Goal: Information Seeking & Learning: Learn about a topic

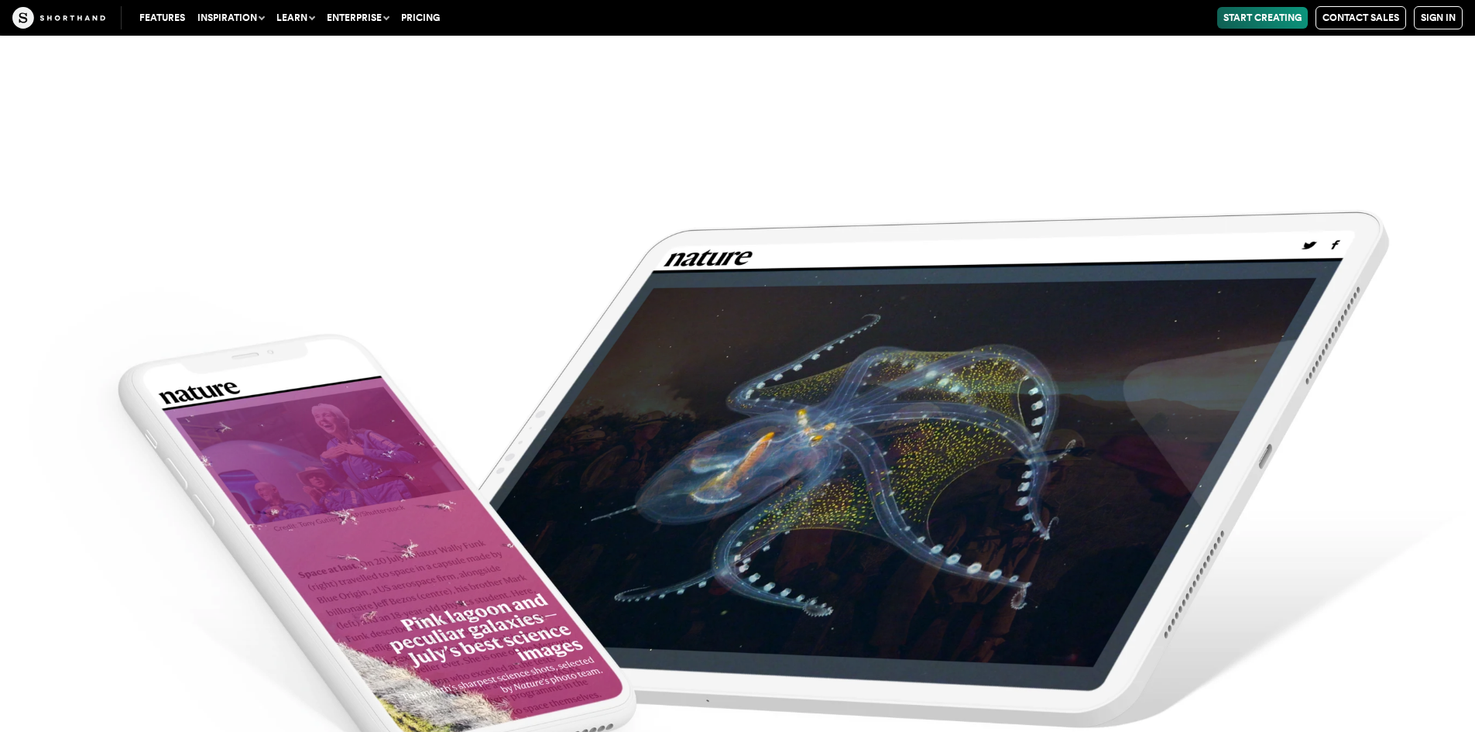
scroll to position [6194, 0]
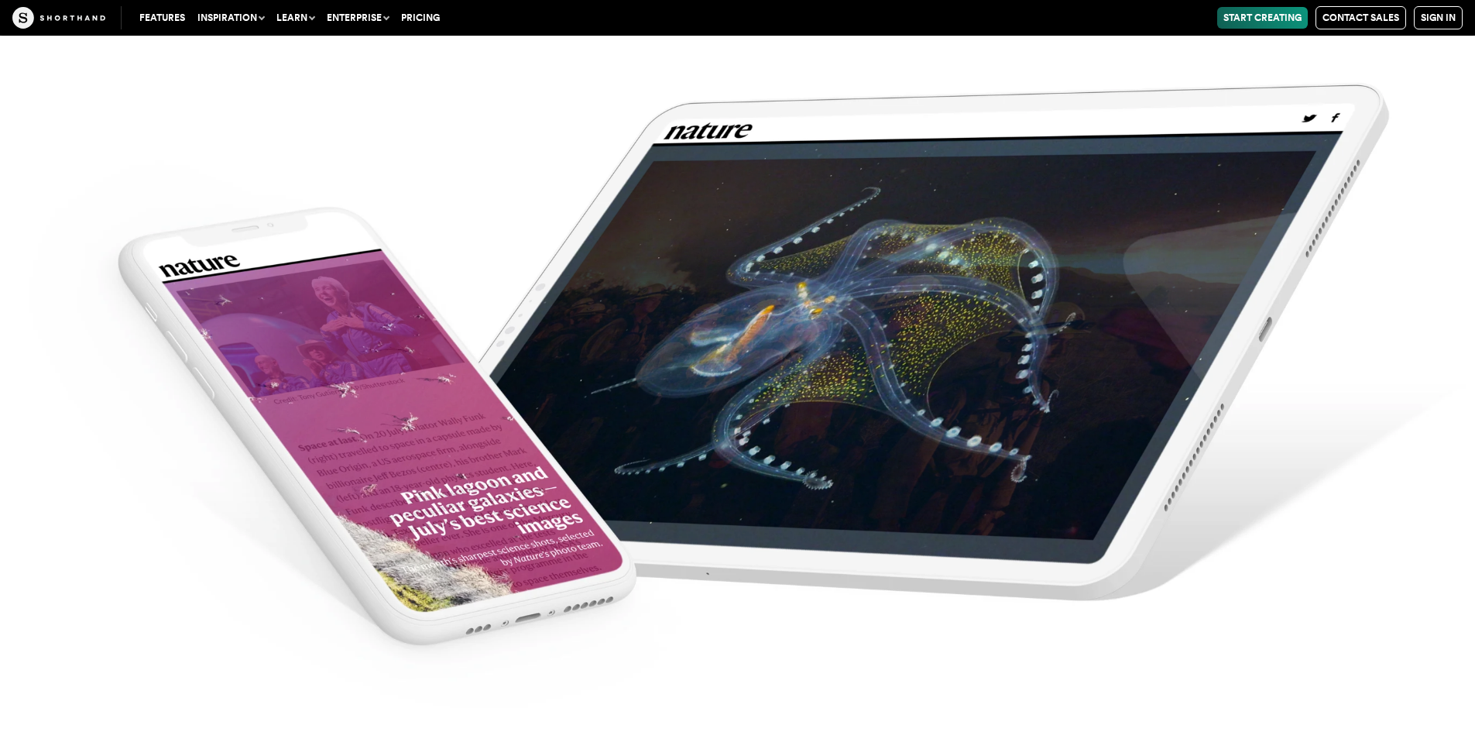
click at [754, 362] on img at bounding box center [737, 366] width 1475 height 732
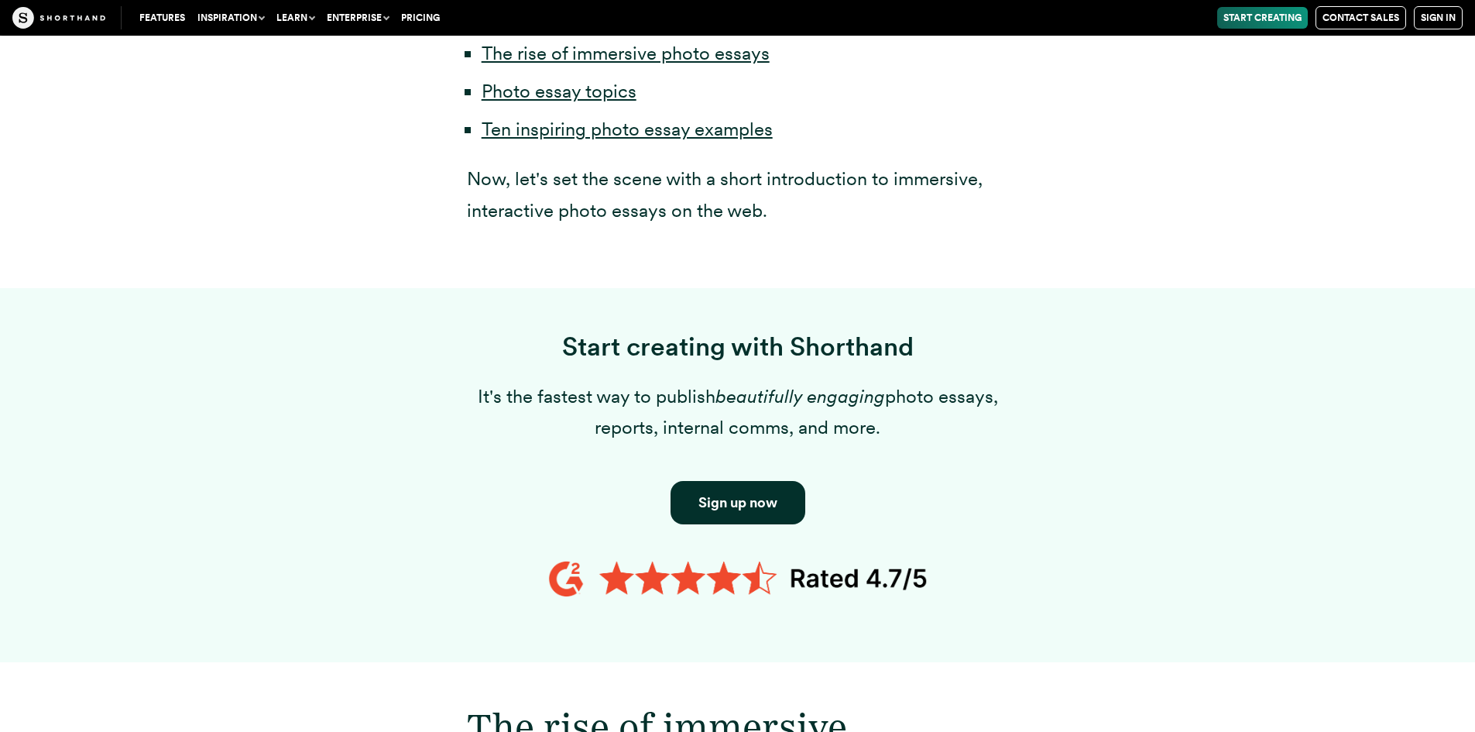
scroll to position [1006, 0]
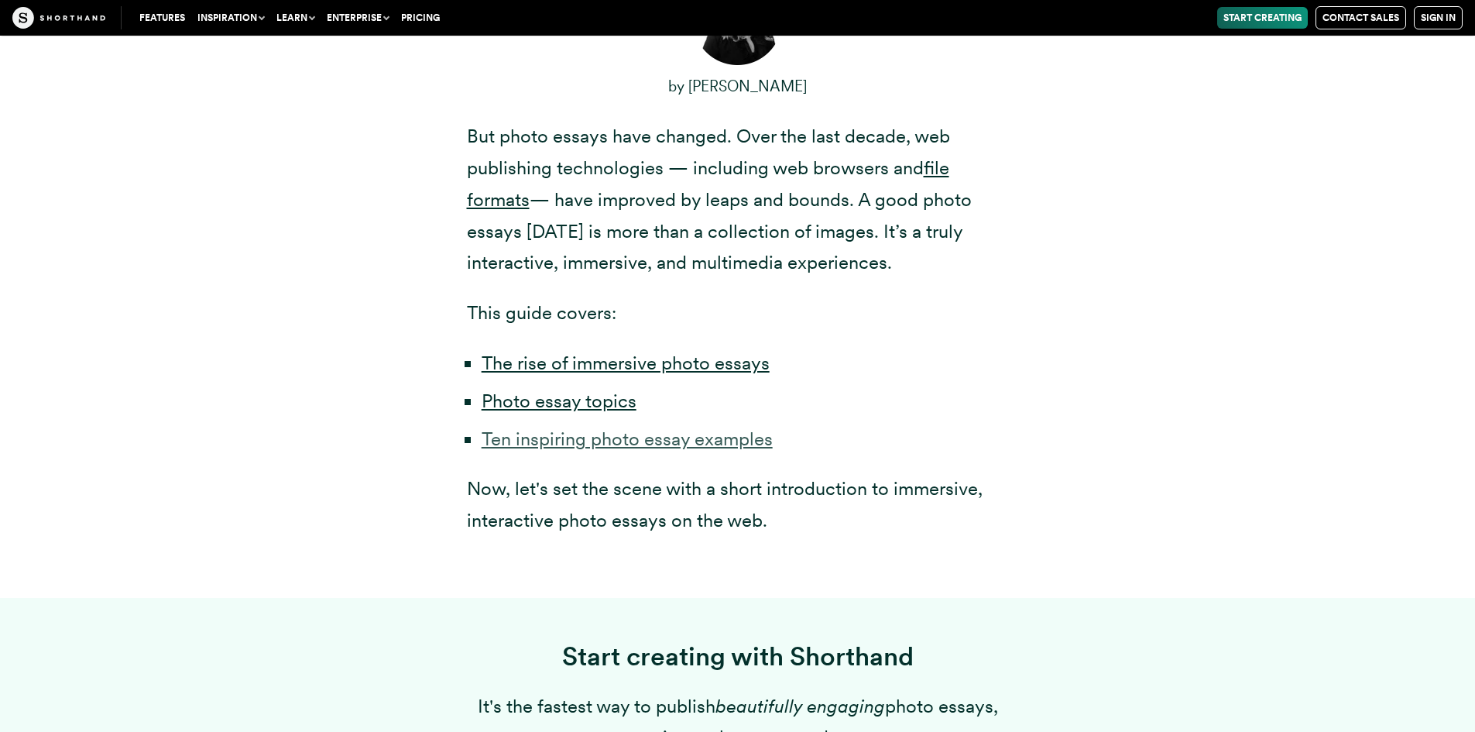
click at [589, 444] on link "Ten inspiring photo essay examples" at bounding box center [627, 438] width 291 height 22
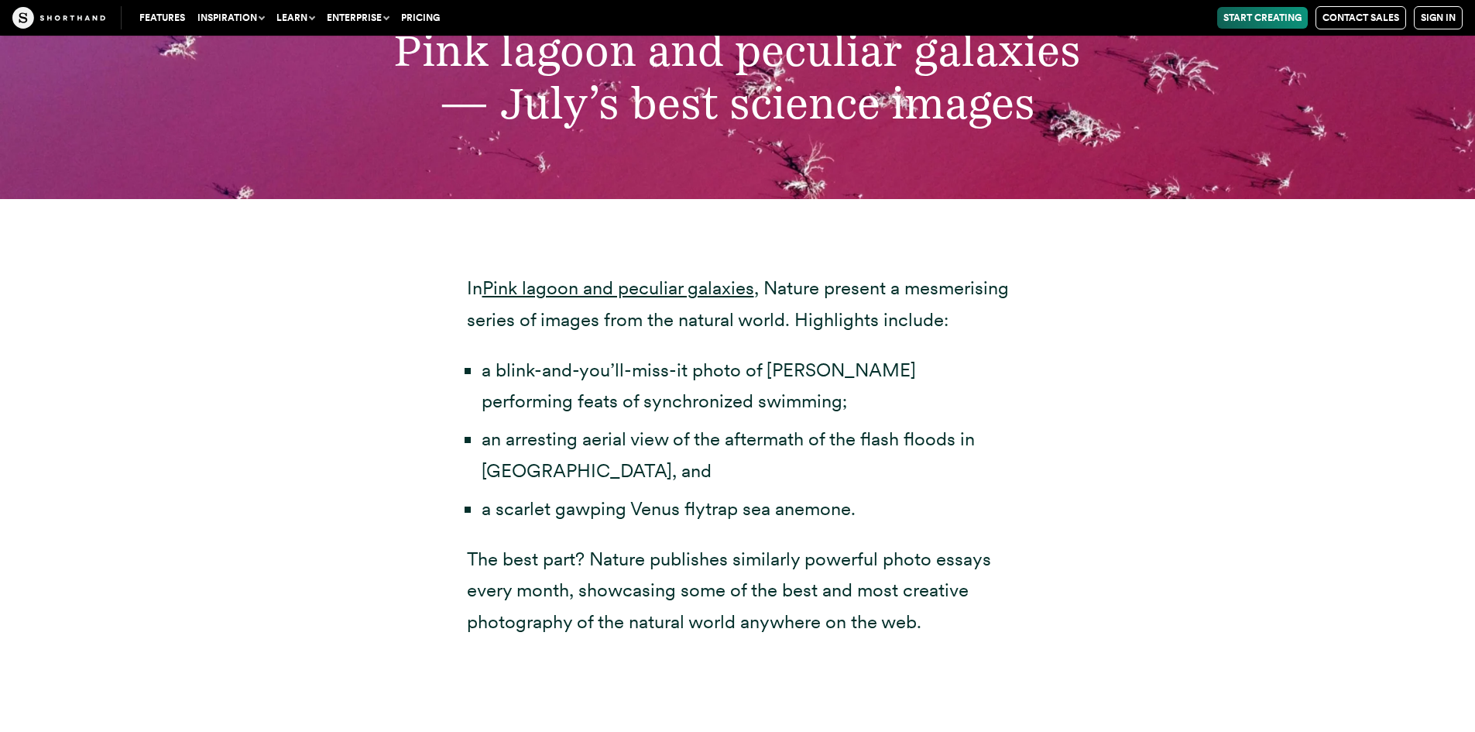
scroll to position [5241, 0]
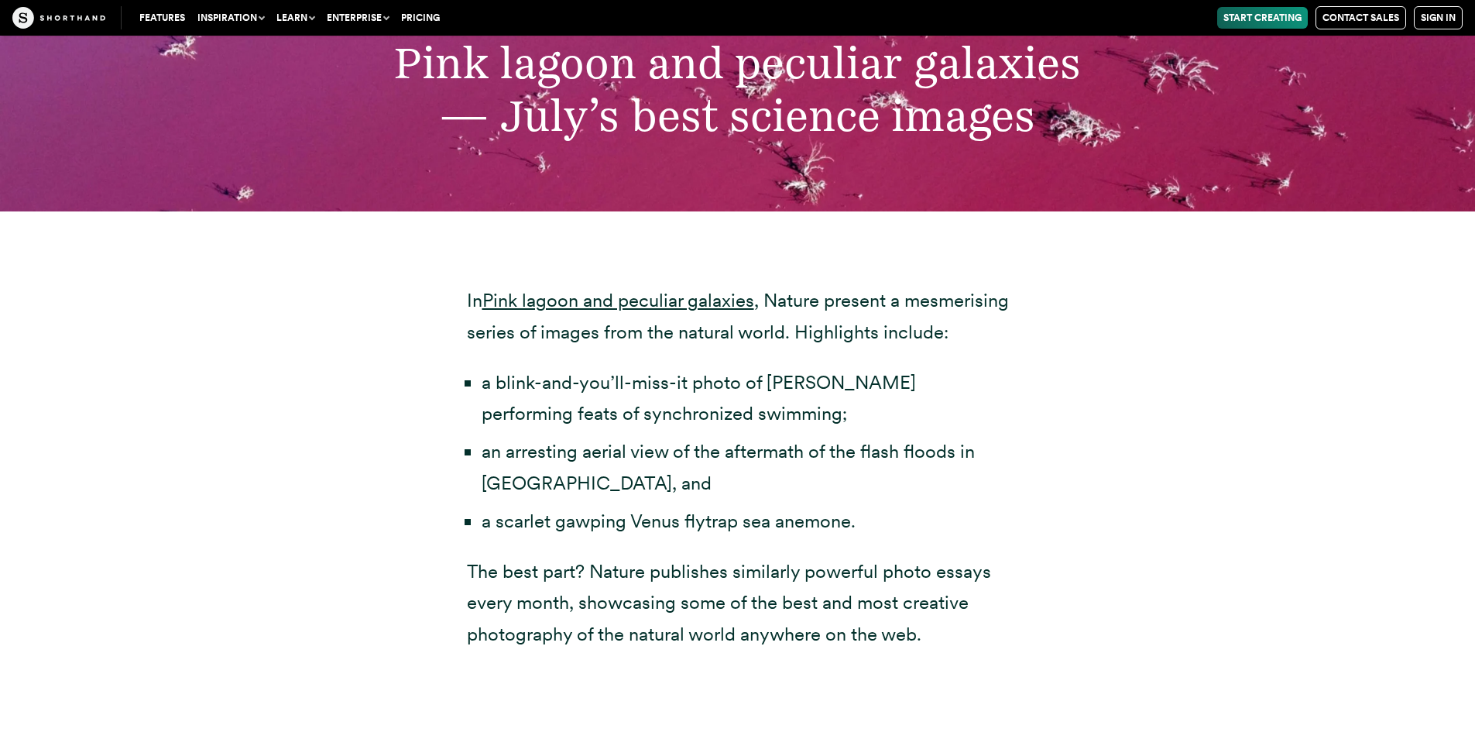
click at [554, 399] on li "a blink-and-you’ll-miss-it photo of [PERSON_NAME] performing feats of synchroni…" at bounding box center [745, 398] width 527 height 63
click at [562, 423] on li "a blink-and-you’ll-miss-it photo of [PERSON_NAME] performing feats of synchroni…" at bounding box center [745, 398] width 527 height 63
click at [540, 454] on li "an arresting aerial view of the aftermath of the flash floods in [GEOGRAPHIC_DA…" at bounding box center [745, 467] width 527 height 63
click at [516, 527] on li "a scarlet gawping Venus flytrap sea anemone." at bounding box center [745, 522] width 527 height 32
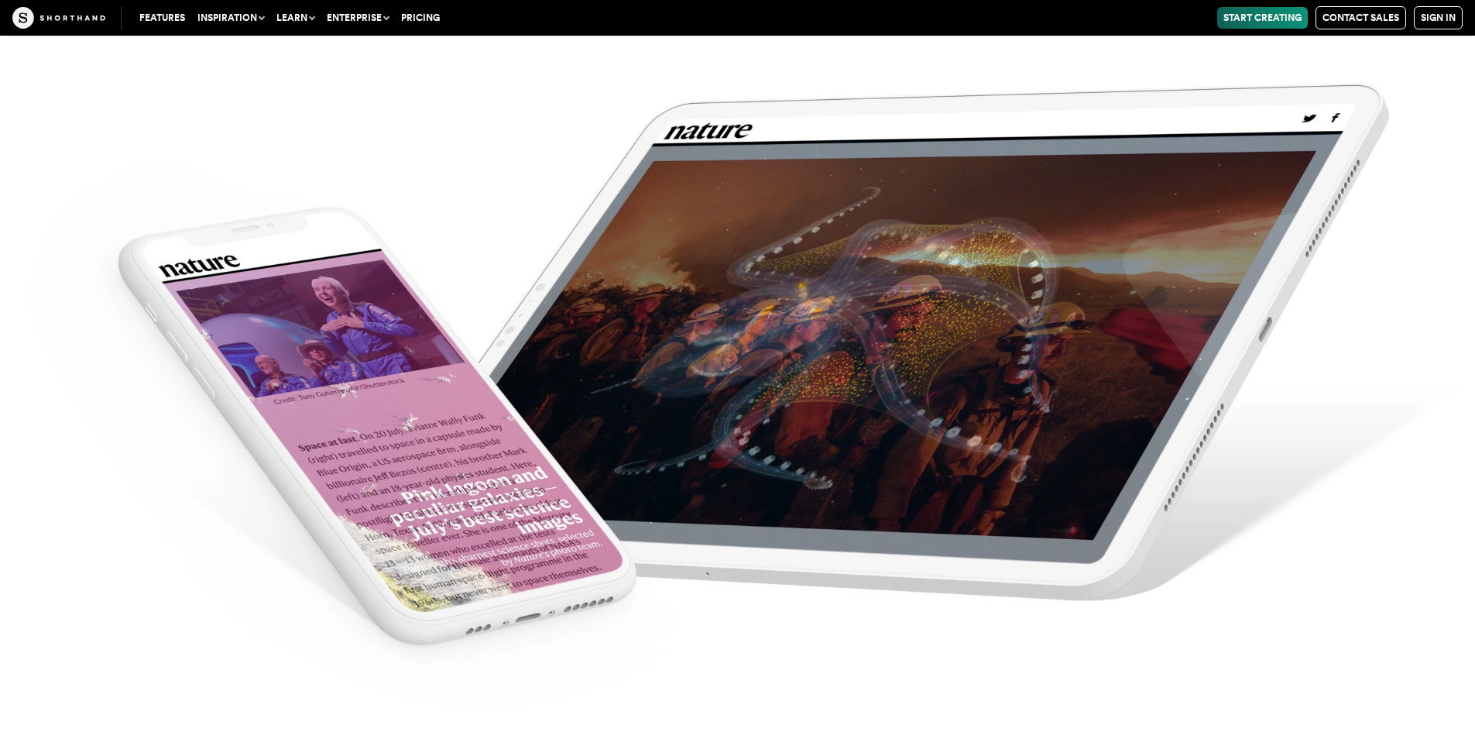
scroll to position [6712, 0]
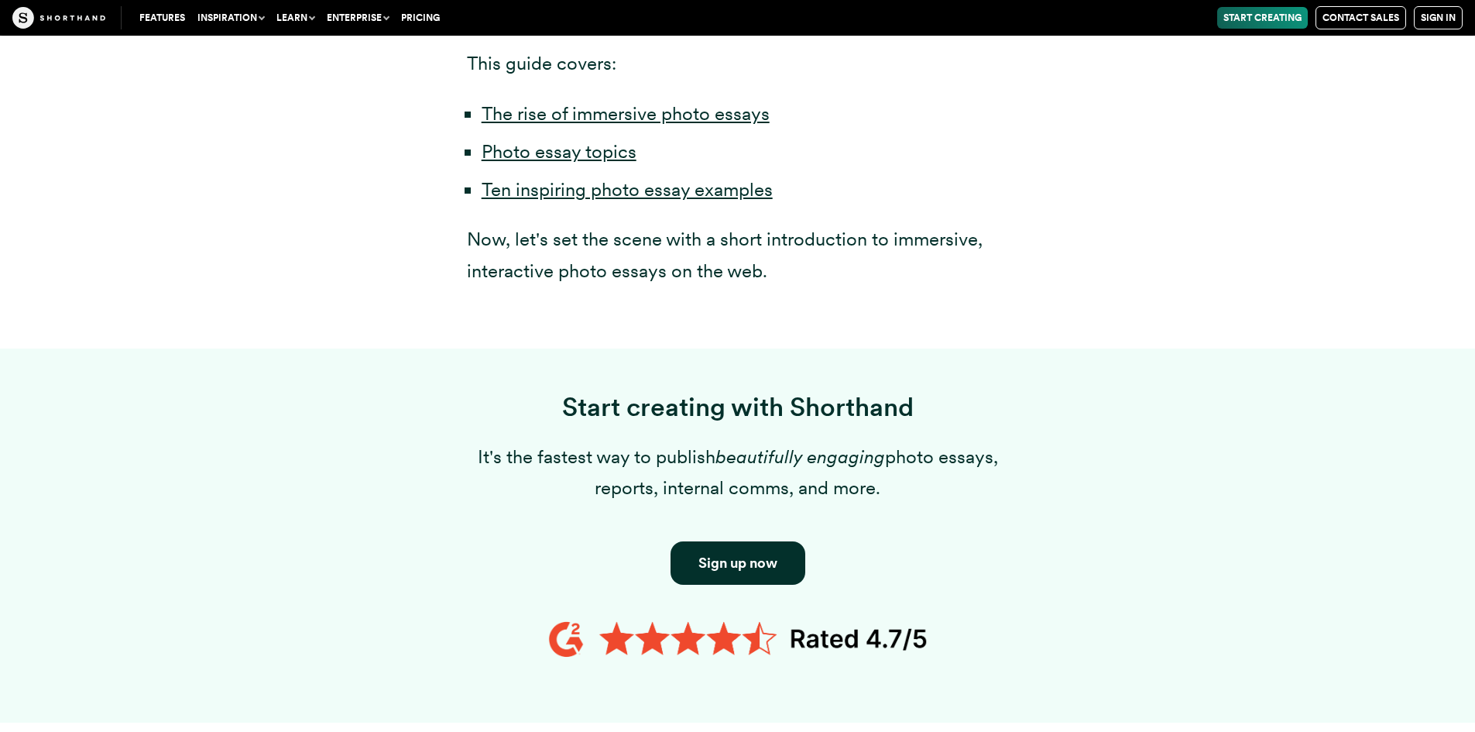
scroll to position [1006, 0]
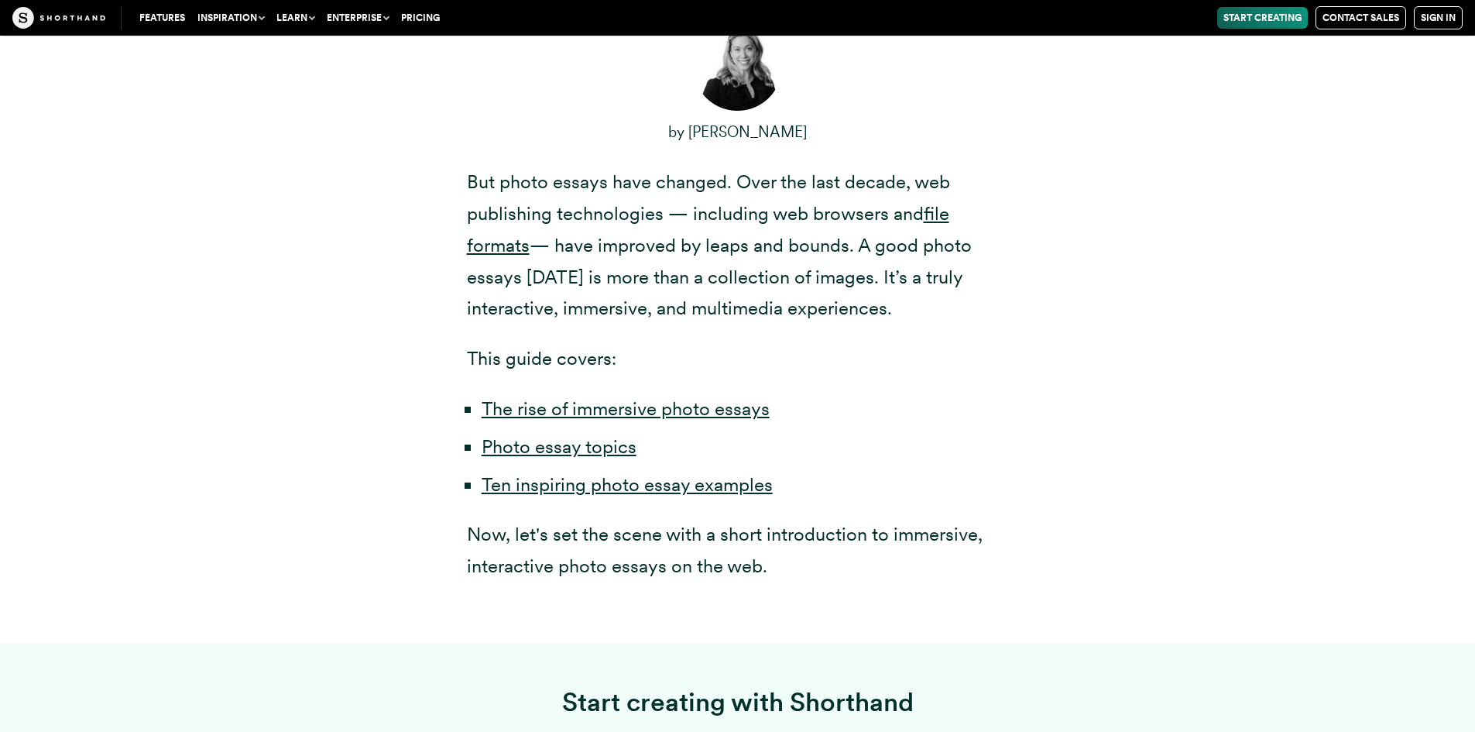
scroll to position [929, 0]
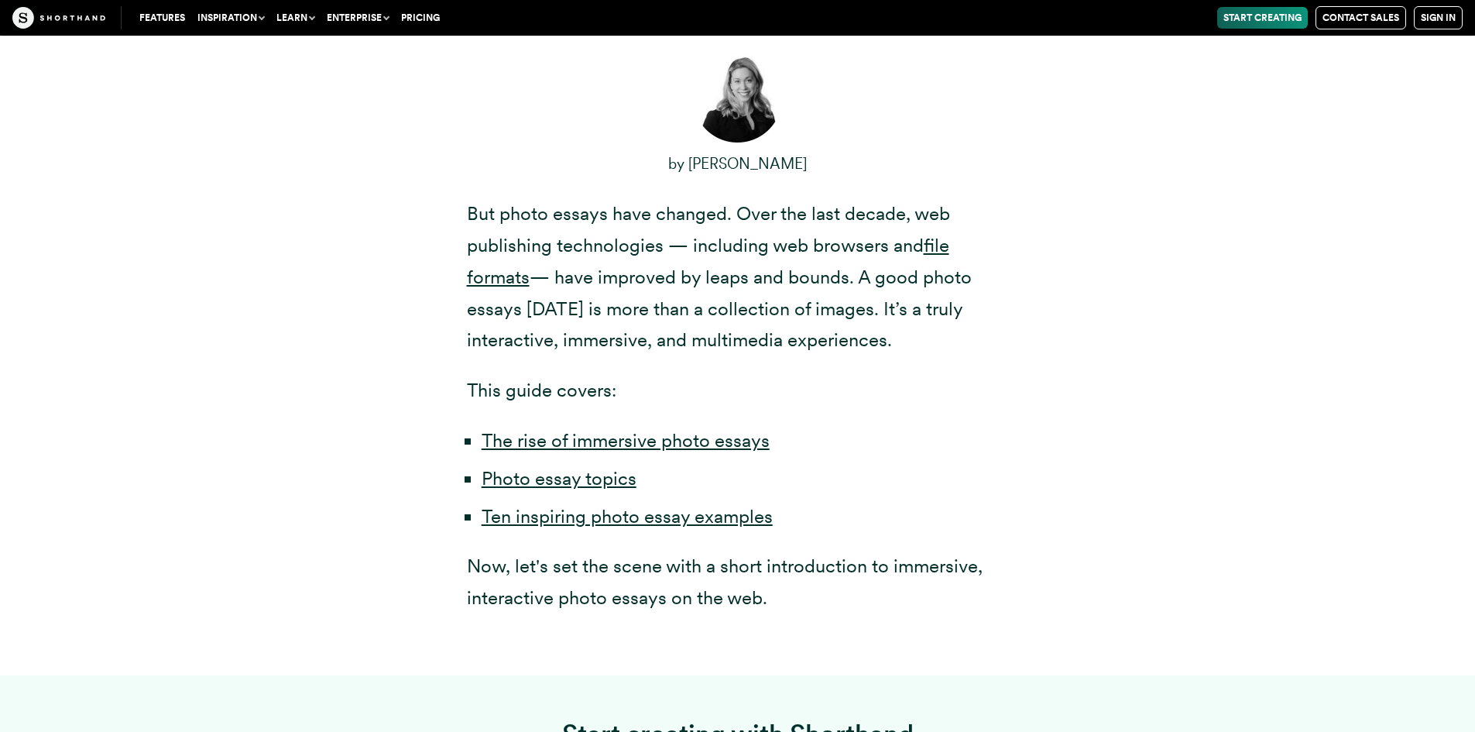
click at [551, 494] on li "Photo essay topics" at bounding box center [745, 479] width 527 height 32
click at [551, 483] on link "Photo essay topics" at bounding box center [559, 478] width 155 height 22
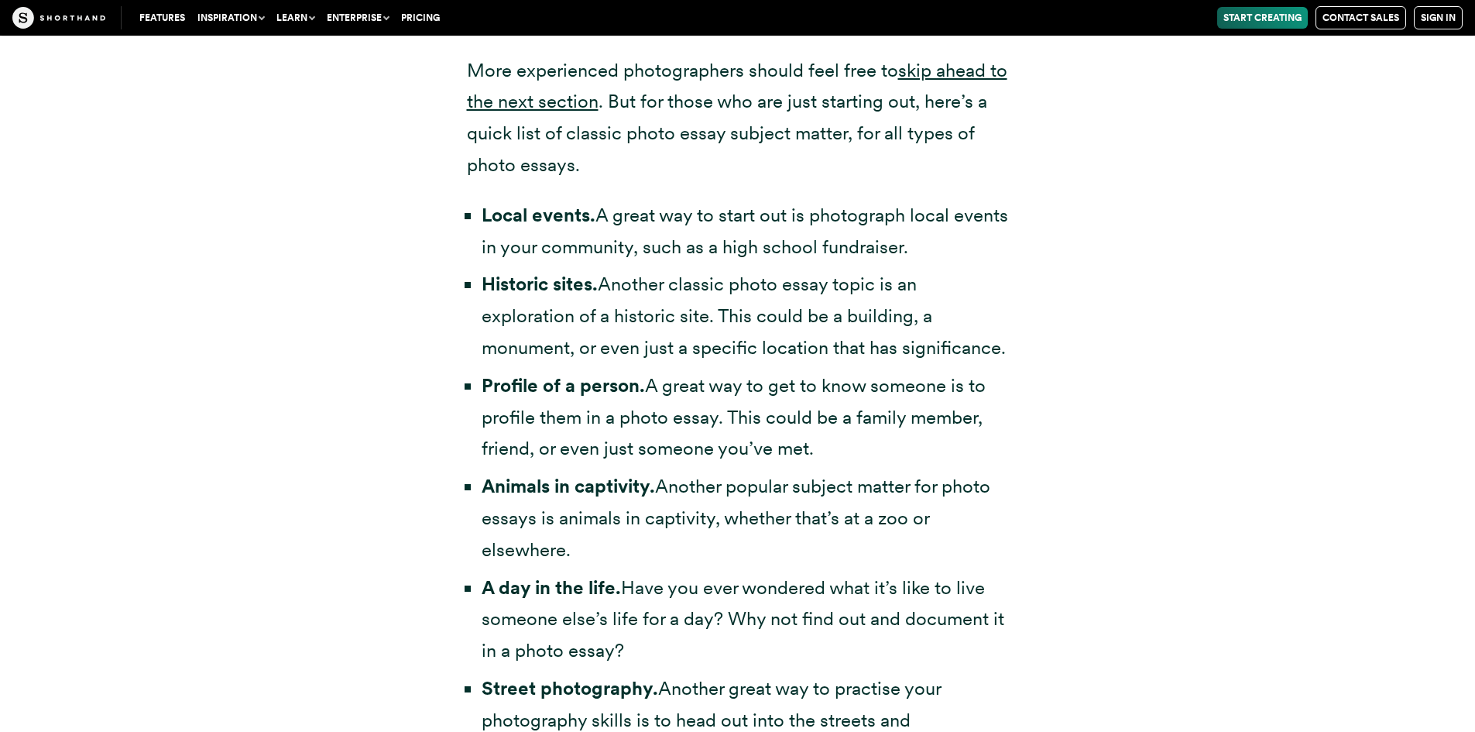
scroll to position [3321, 0]
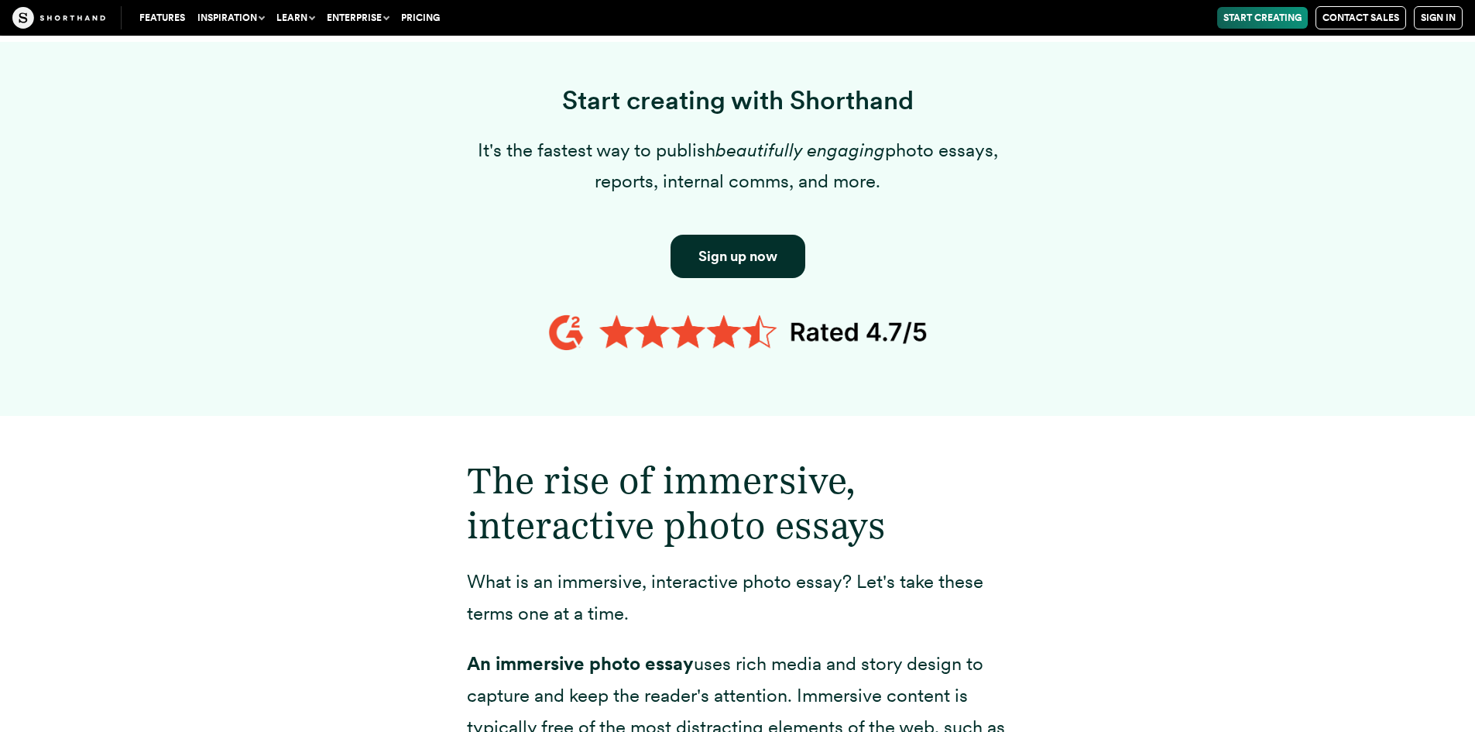
scroll to position [929, 0]
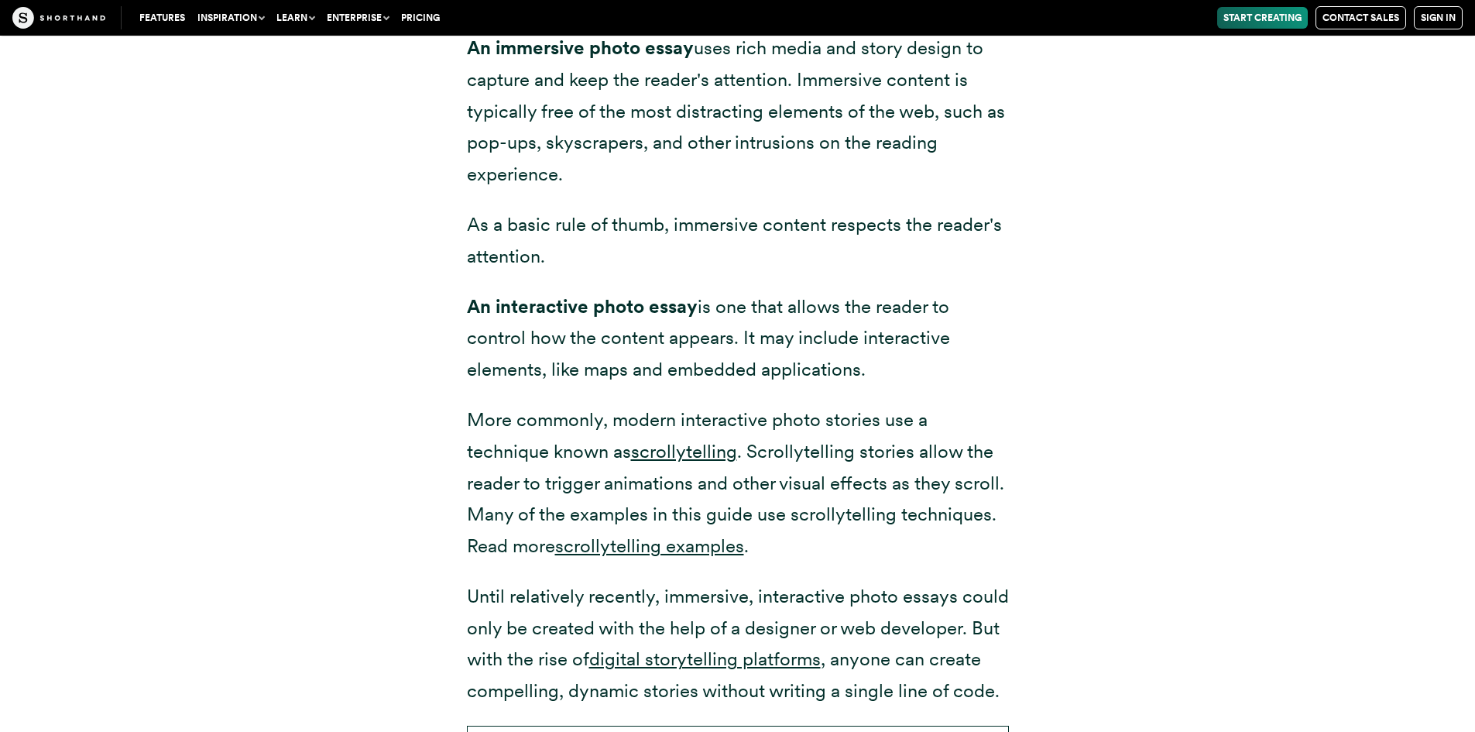
scroll to position [2323, 0]
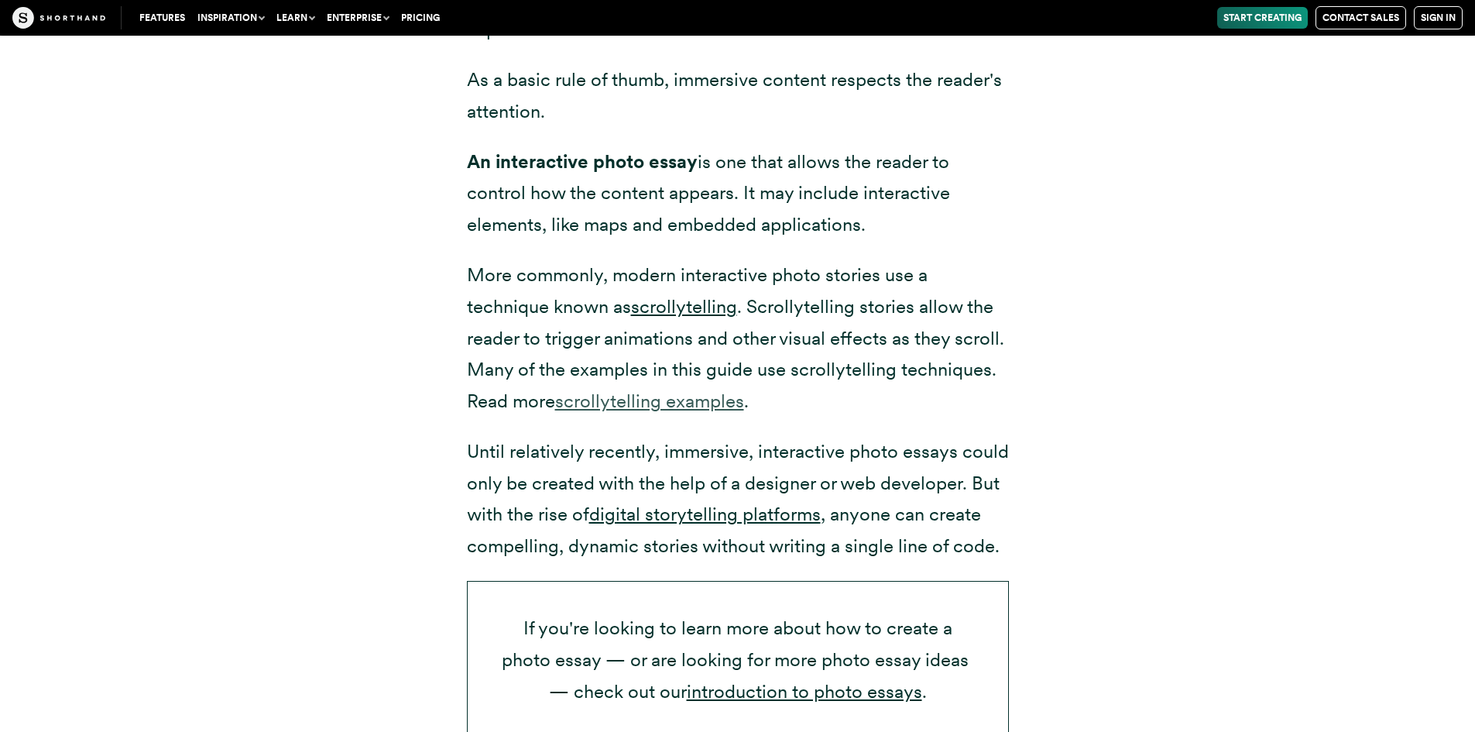
click at [608, 405] on link "scrollytelling examples" at bounding box center [649, 400] width 189 height 22
